Goal: Information Seeking & Learning: Learn about a topic

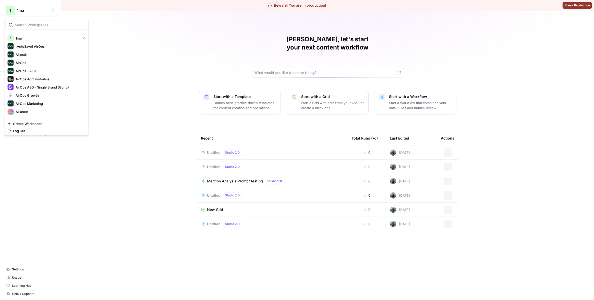
click at [25, 6] on button "1 1ma" at bounding box center [30, 10] width 53 height 13
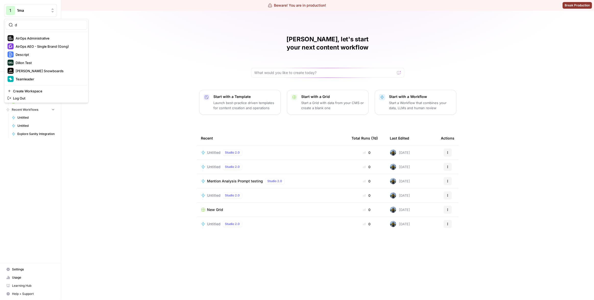
type input "d"
click at [38, 56] on span "Descript" at bounding box center [49, 54] width 67 height 5
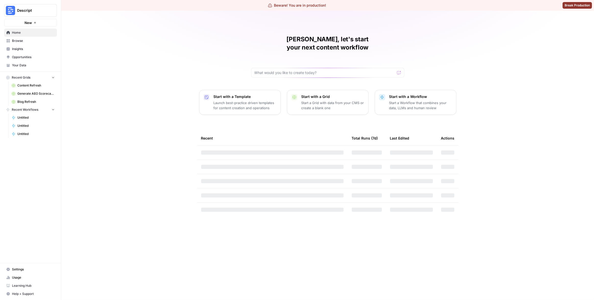
click at [37, 50] on span "Insights" at bounding box center [33, 49] width 43 height 5
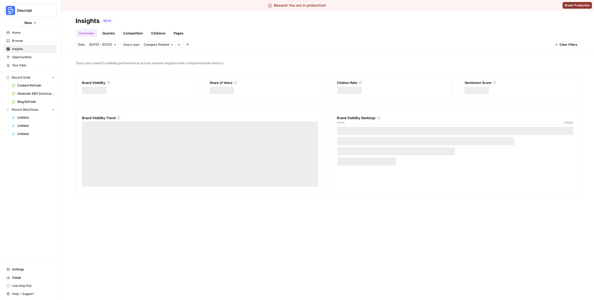
click at [174, 33] on div "Remove filter" at bounding box center [174, 34] width 21 height 5
click at [199, 35] on div "Overview Queries Competition Citations Pages" at bounding box center [328, 31] width 504 height 12
click at [180, 32] on link "Pages" at bounding box center [179, 33] width 16 height 8
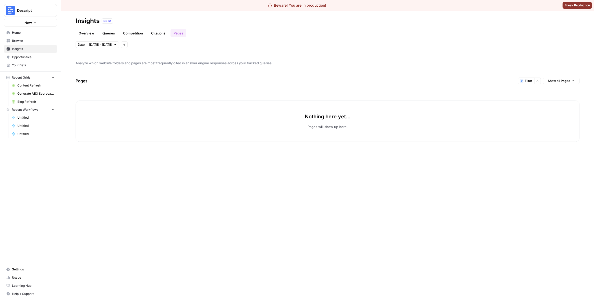
click at [314, 54] on div "Analyze which website folders and pages are most frequently cited in answer eng…" at bounding box center [327, 176] width 533 height 248
click at [231, 56] on div "Analyze which website folders and pages are most frequently cited in answer eng…" at bounding box center [327, 176] width 533 height 248
click at [528, 82] on span "Filter" at bounding box center [528, 81] width 7 height 5
drag, startPoint x: 464, startPoint y: 70, endPoint x: 528, endPoint y: 79, distance: 64.9
click at [466, 71] on div "Analyze which website folders and pages are most frequently cited in answer eng…" at bounding box center [327, 176] width 533 height 248
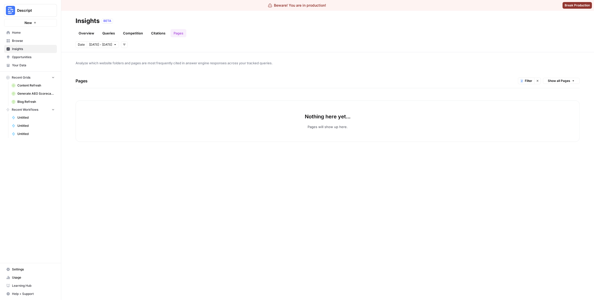
click at [536, 81] on icon "button" at bounding box center [537, 80] width 3 height 3
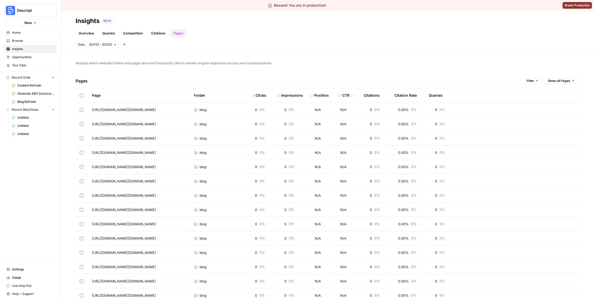
click at [417, 75] on div "Pages Filter Show all Pages" at bounding box center [328, 81] width 504 height 15
click at [375, 95] on div "Citations" at bounding box center [372, 95] width 16 height 14
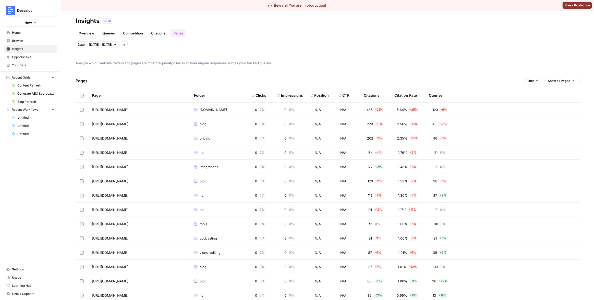
click at [375, 80] on div "Pages Filter Show all Pages" at bounding box center [328, 81] width 504 height 15
click at [373, 94] on div "Citations" at bounding box center [374, 95] width 20 height 14
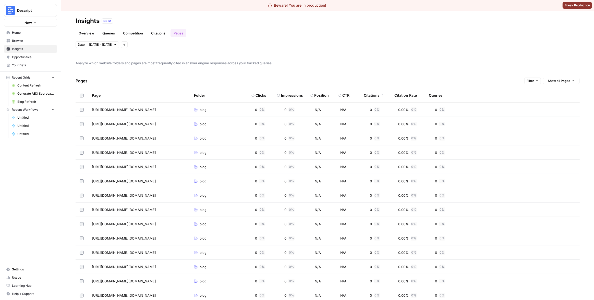
click at [373, 94] on div "Citations" at bounding box center [374, 95] width 20 height 14
click at [373, 94] on div "Citations" at bounding box center [372, 95] width 16 height 14
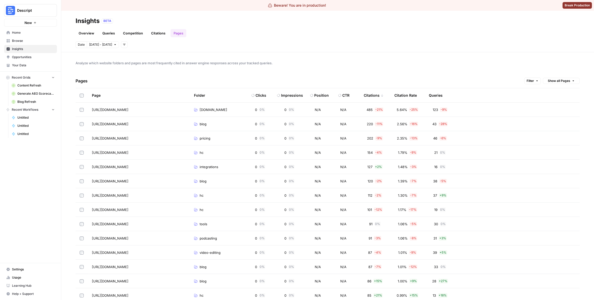
click at [375, 72] on div "Analyze which website folders and pages are most frequently cited in answer eng…" at bounding box center [327, 176] width 533 height 248
click at [466, 29] on div "Overview Queries Competition Citations Pages" at bounding box center [328, 31] width 504 height 12
click at [446, 55] on div "Analyze which website folders and pages are most frequently cited in answer eng…" at bounding box center [327, 176] width 533 height 248
